Goal: Transaction & Acquisition: Purchase product/service

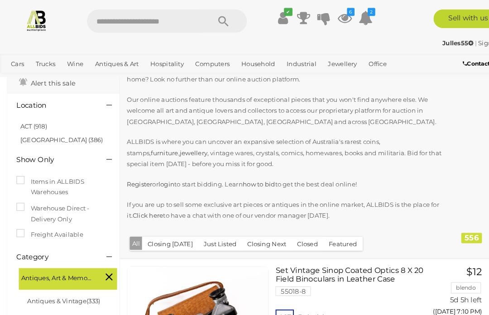
scroll to position [58, 0]
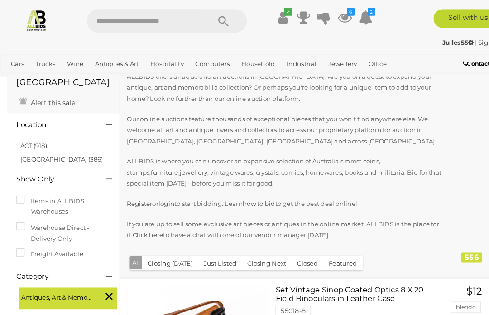
click at [0, 0] on span "Auctions" at bounding box center [0, 0] width 0 height 0
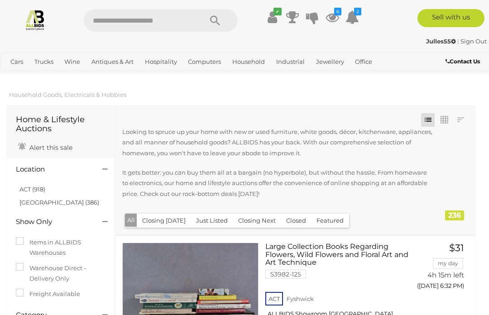
click at [32, 186] on link "ACT (918)" at bounding box center [32, 189] width 26 height 7
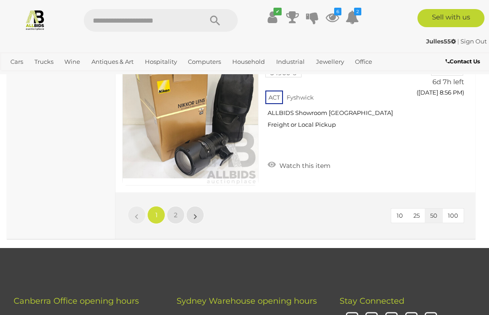
scroll to position [7647, 0]
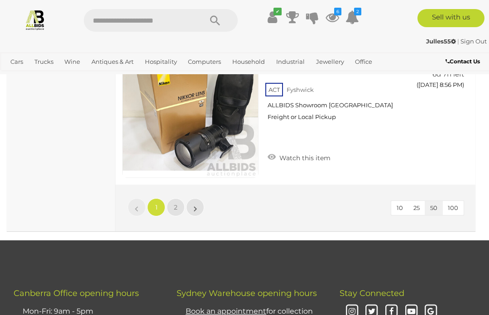
click at [179, 198] on link "2" at bounding box center [176, 207] width 18 height 18
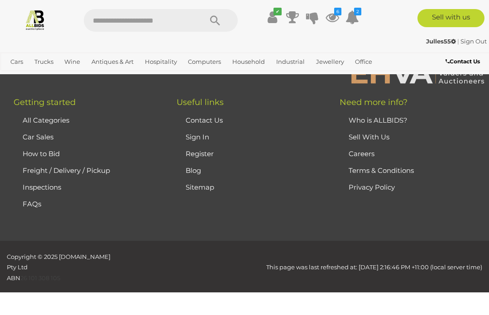
scroll to position [143, 0]
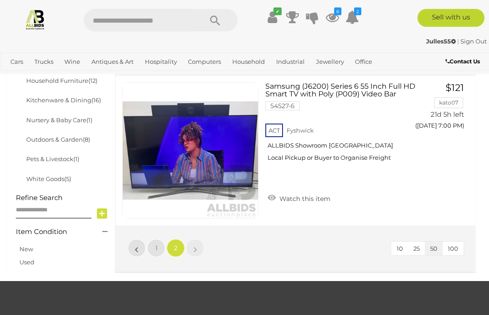
scroll to position [463, 0]
click at [0, 0] on span "Auctions" at bounding box center [0, 0] width 0 height 0
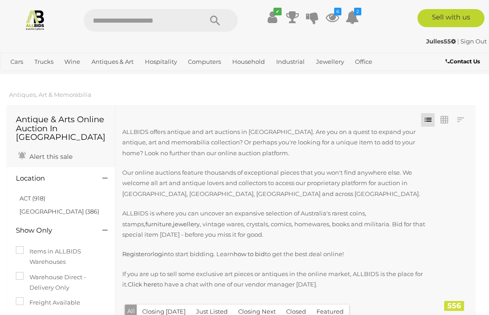
click at [41, 195] on link "ACT (918)" at bounding box center [32, 198] width 26 height 7
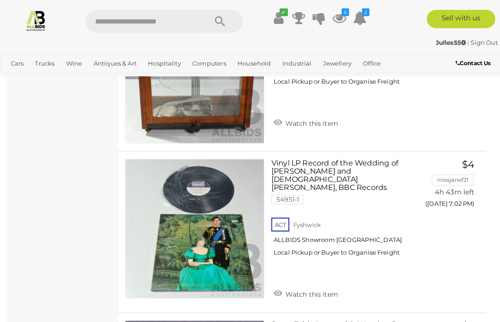
scroll to position [6569, 0]
